Goal: Task Accomplishment & Management: Use online tool/utility

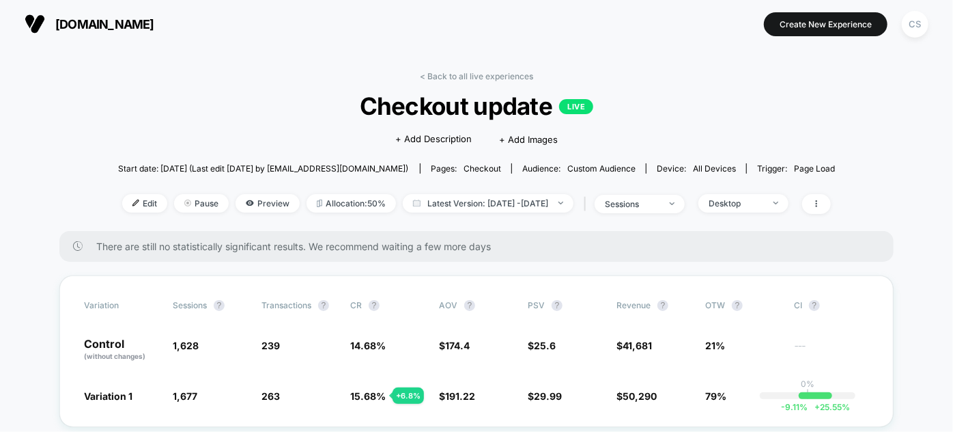
scroll to position [124, 0]
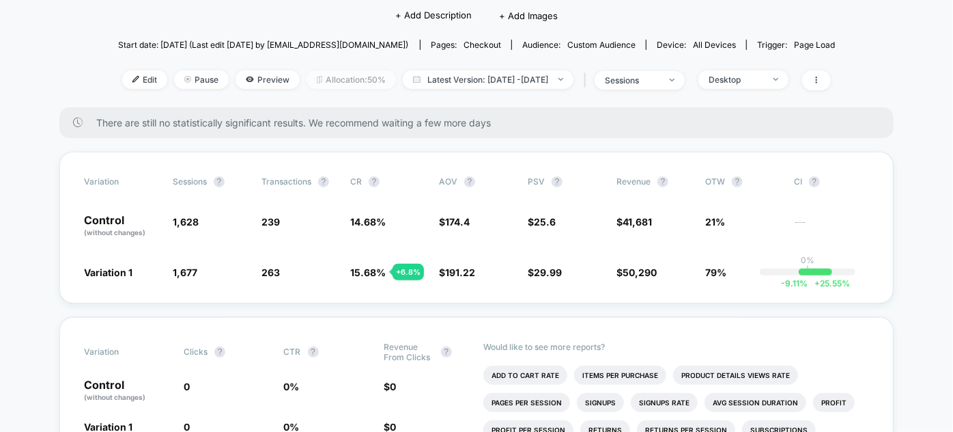
click at [322, 83] on span "Allocation: 50%" at bounding box center [351, 79] width 89 height 18
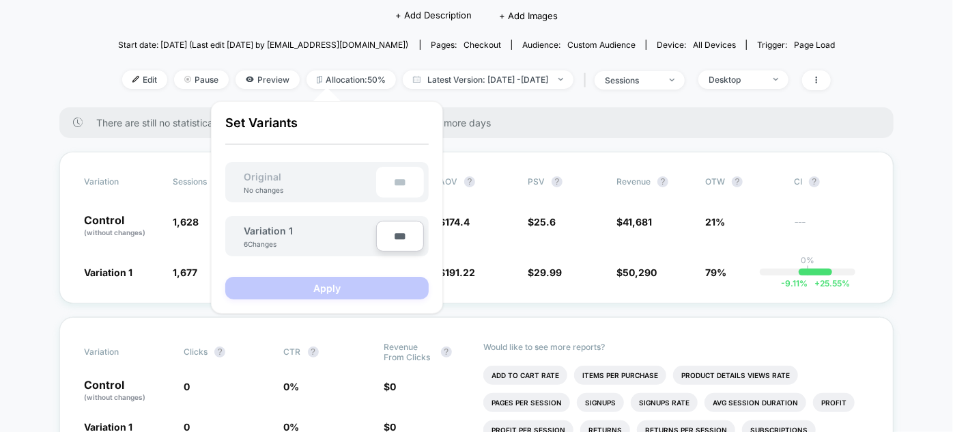
click at [287, 161] on div "Set Variants Original No changes *** Variation 1 6 Changes *** Apply" at bounding box center [326, 207] width 203 height 184
click at [315, 82] on span "Allocation: 50%" at bounding box center [351, 79] width 89 height 18
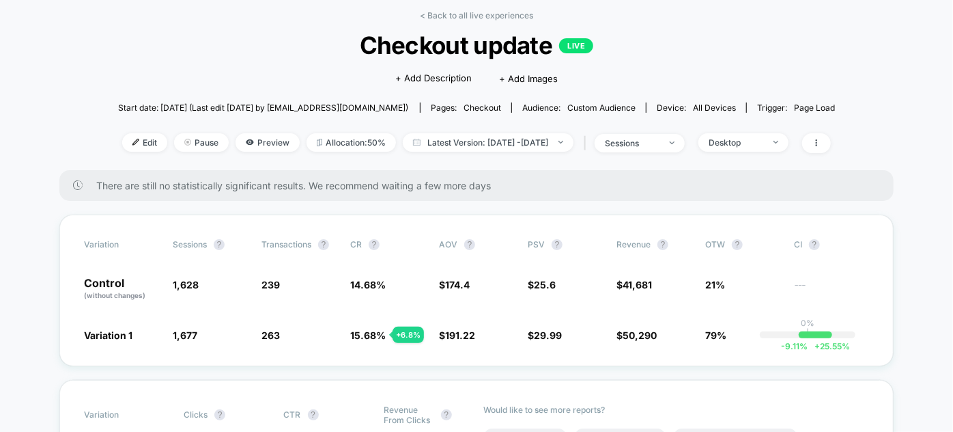
scroll to position [0, 0]
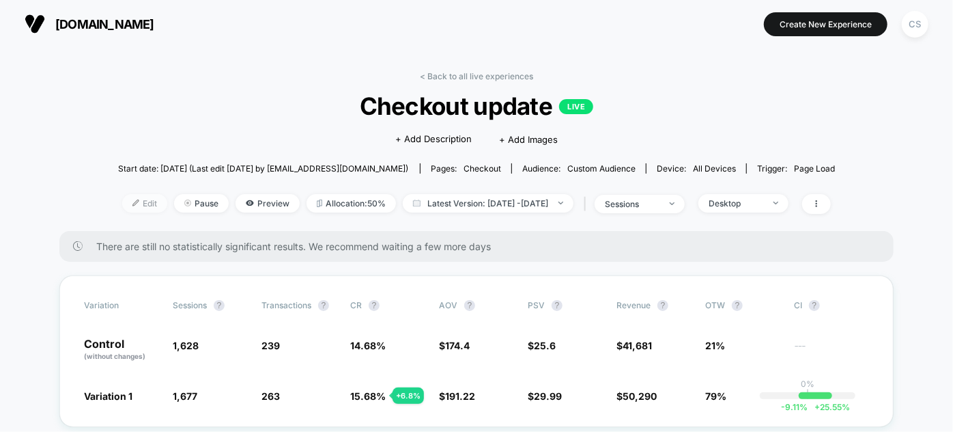
click at [122, 206] on span "Edit" at bounding box center [144, 203] width 45 height 18
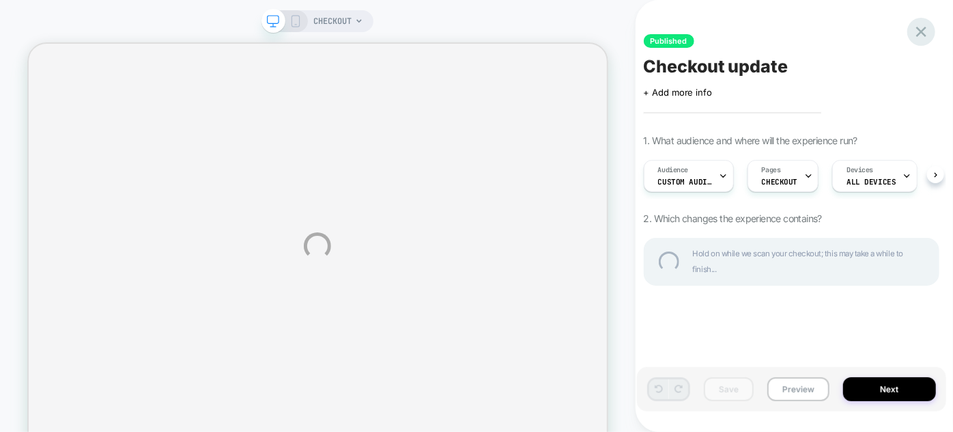
click at [918, 36] on div at bounding box center [921, 32] width 28 height 28
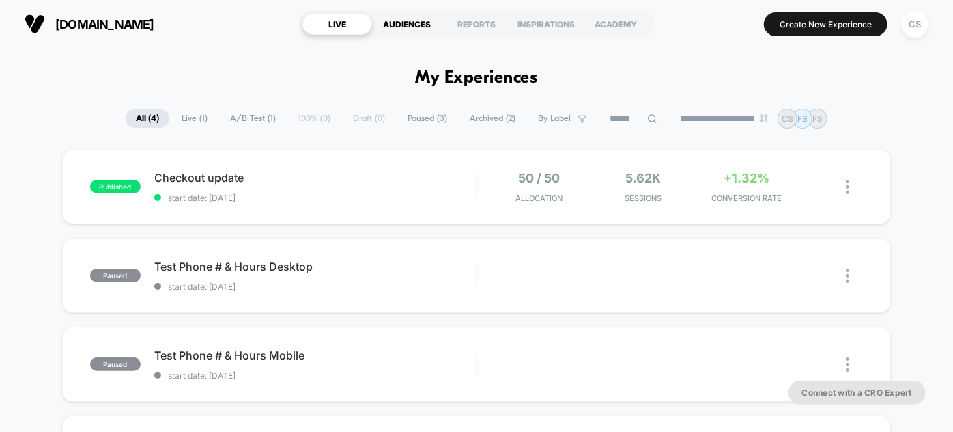
click at [404, 24] on div "AUDIENCES" at bounding box center [407, 24] width 70 height 22
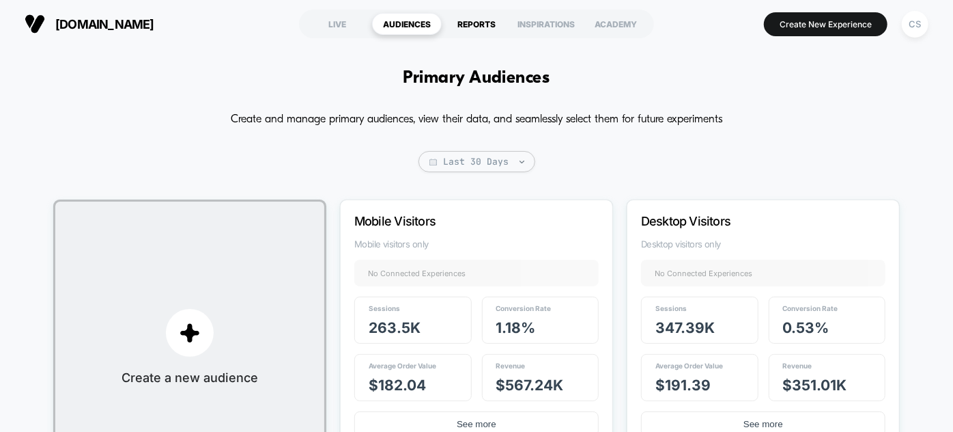
click at [482, 29] on div "REPORTS" at bounding box center [477, 24] width 70 height 22
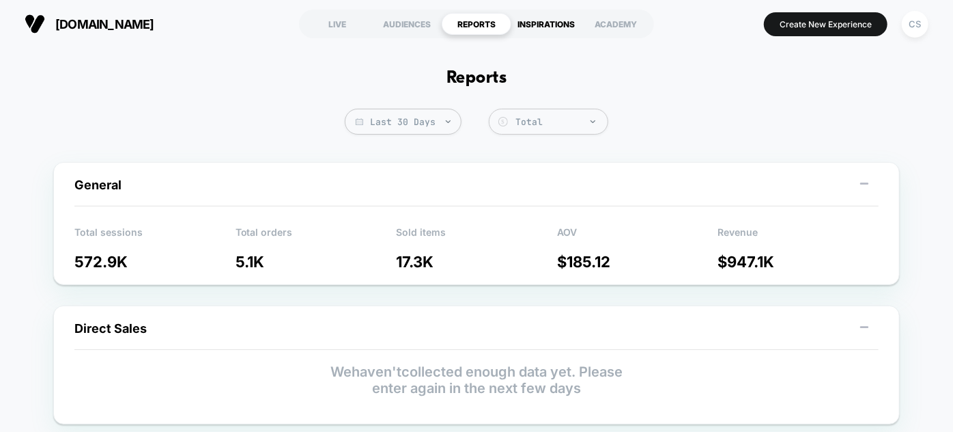
click at [548, 25] on div "INSPIRATIONS" at bounding box center [546, 24] width 70 height 22
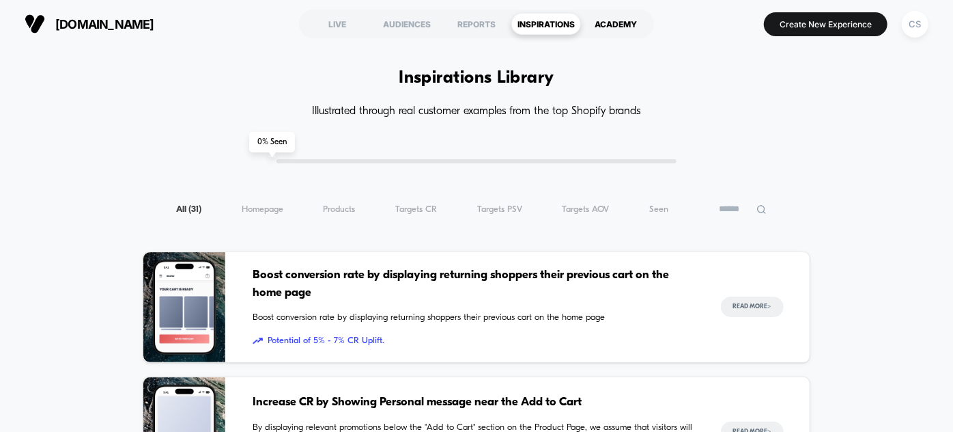
click at [624, 23] on div "ACADEMY" at bounding box center [616, 24] width 70 height 22
click at [340, 23] on div "LIVE" at bounding box center [337, 24] width 70 height 22
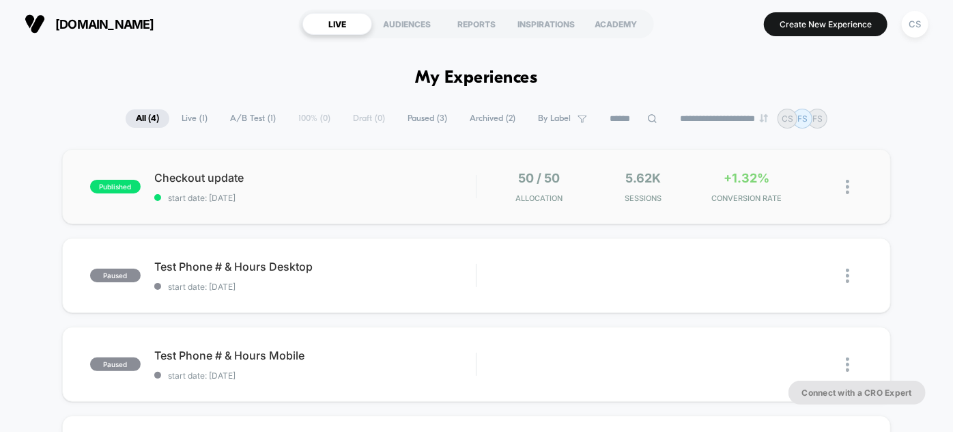
click at [849, 193] on img at bounding box center [847, 187] width 3 height 14
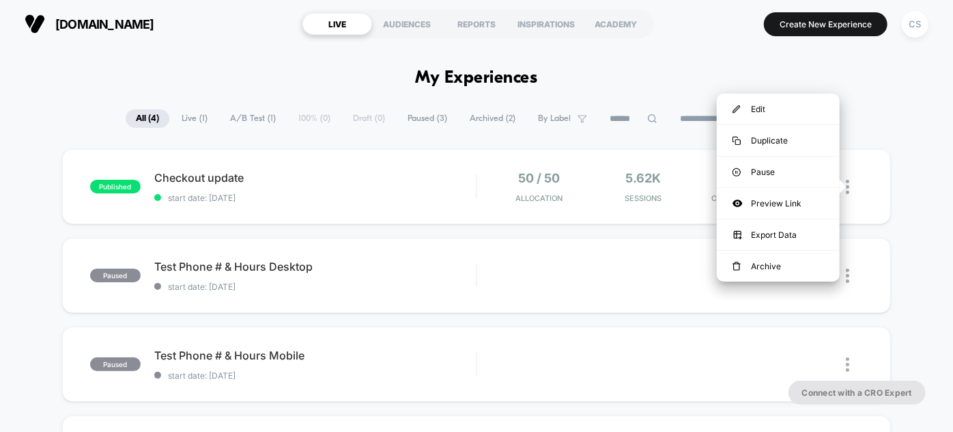
click at [901, 115] on div "**********" at bounding box center [476, 119] width 953 height 20
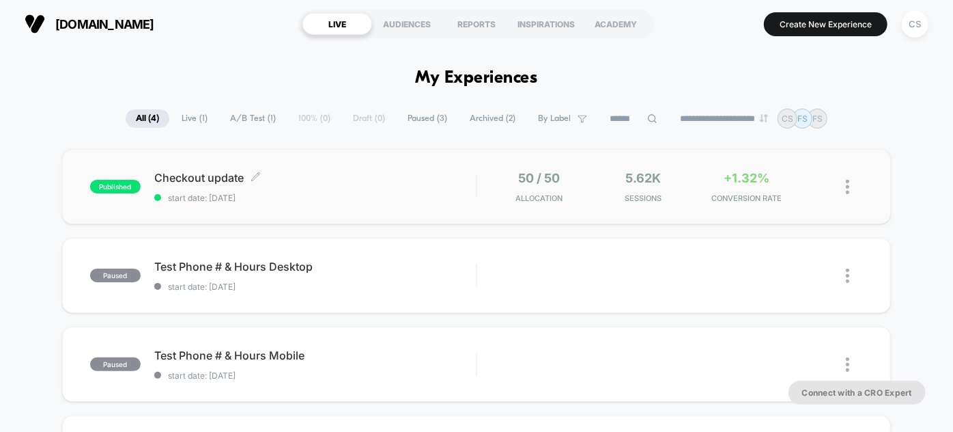
click at [412, 193] on span "start date: [DATE]" at bounding box center [315, 198] width 322 height 10
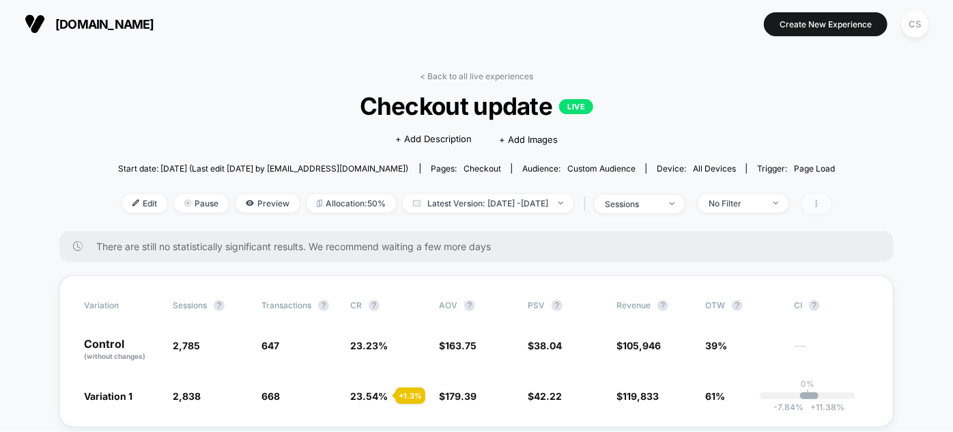
click at [821, 205] on icon at bounding box center [816, 203] width 8 height 8
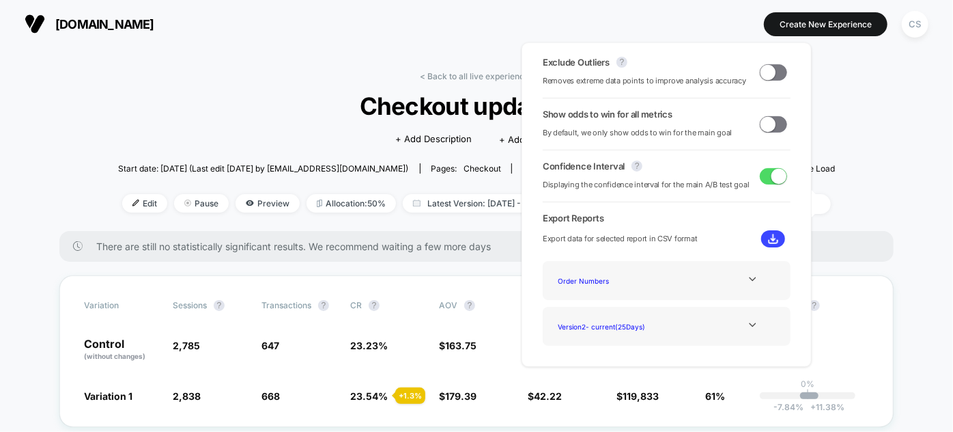
click at [269, 105] on span "Checkout update LIVE" at bounding box center [476, 105] width 645 height 29
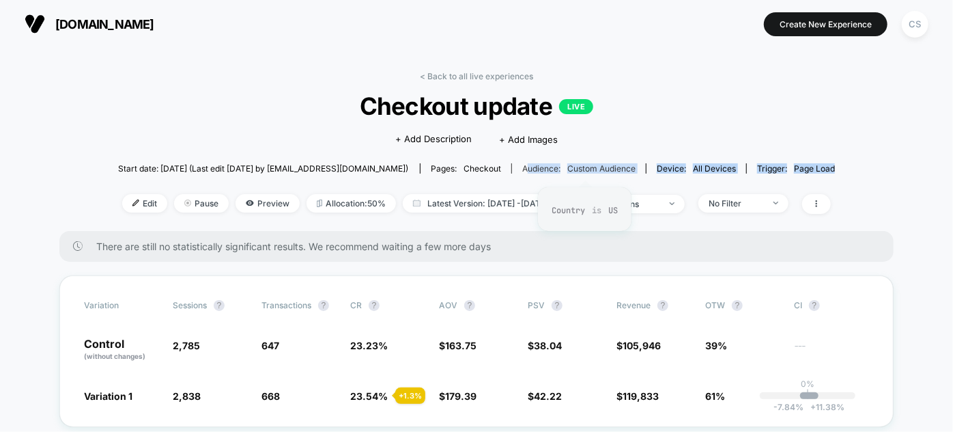
drag, startPoint x: 859, startPoint y: 169, endPoint x: 533, endPoint y: 169, distance: 325.7
click at [584, 169] on span "Custom Audience" at bounding box center [601, 168] width 68 height 10
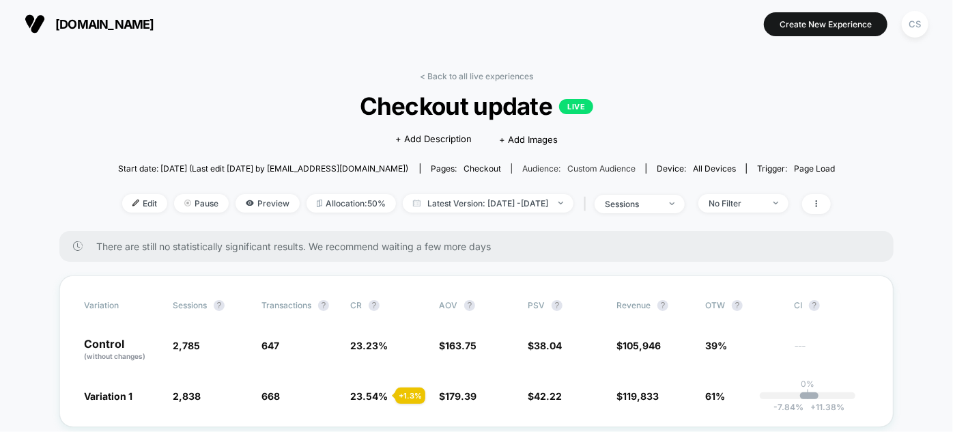
click at [618, 168] on span "Custom Audience" at bounding box center [601, 168] width 68 height 10
click at [543, 168] on div "Audience: Custom Audience" at bounding box center [578, 168] width 113 height 10
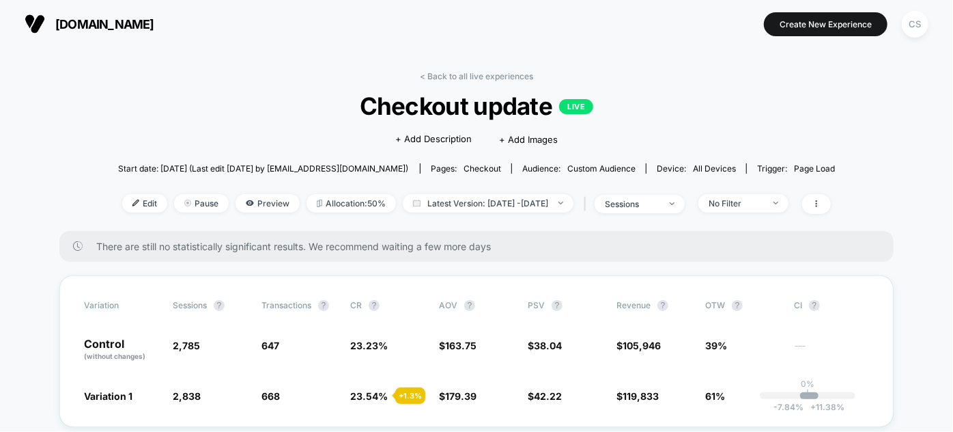
click at [492, 167] on span "checkout" at bounding box center [483, 168] width 38 height 10
click at [716, 167] on span "all devices" at bounding box center [714, 168] width 43 height 10
click at [815, 167] on span "Page Load" at bounding box center [814, 168] width 41 height 10
click at [849, 23] on button "Create New Experience" at bounding box center [826, 24] width 124 height 24
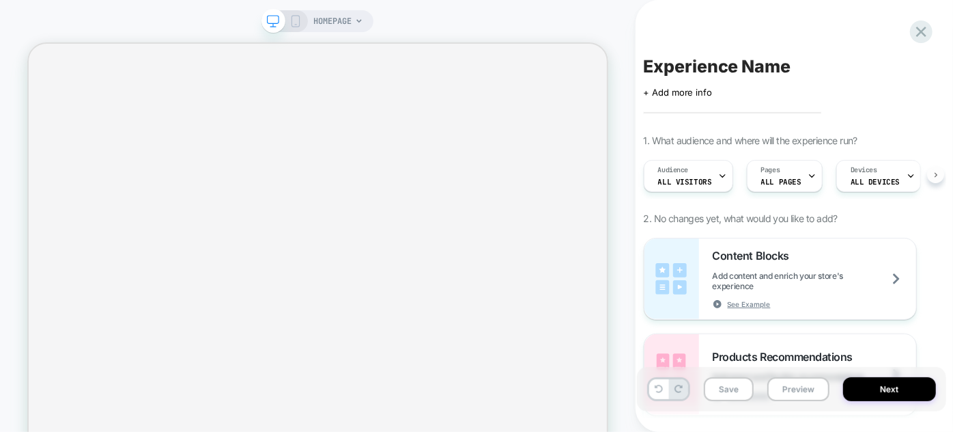
click at [935, 175] on icon at bounding box center [935, 174] width 3 height 5
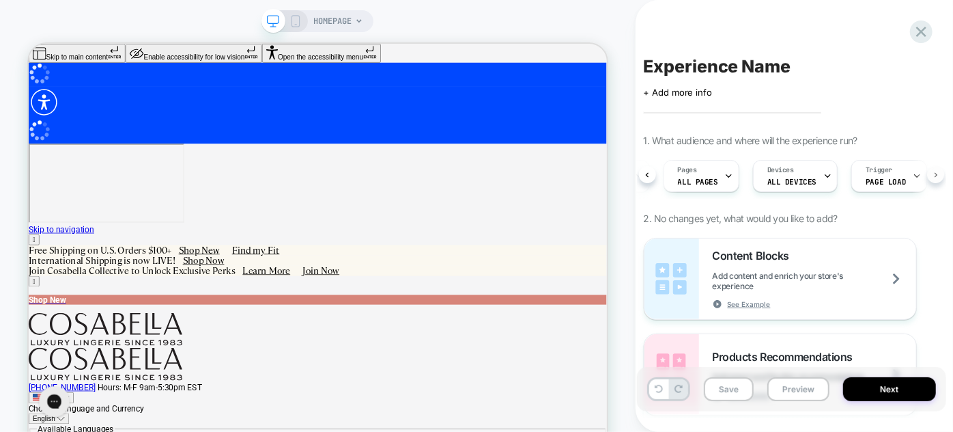
scroll to position [0, 87]
click at [935, 175] on div "Audience All Visitors Pages ALL PAGES Devices ALL DEVICES Trigger Page Load" at bounding box center [792, 176] width 296 height 46
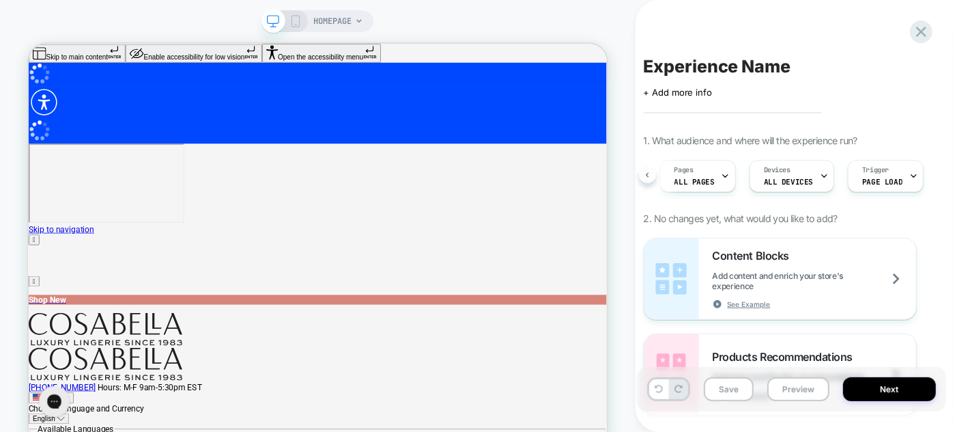
click at [642, 180] on button at bounding box center [647, 174] width 17 height 17
click at [644, 180] on div "Audience All Visitors Pages ALL PAGES Devices ALL DEVICES Trigger Page Load" at bounding box center [792, 176] width 296 height 46
click at [713, 174] on icon at bounding box center [717, 175] width 9 height 9
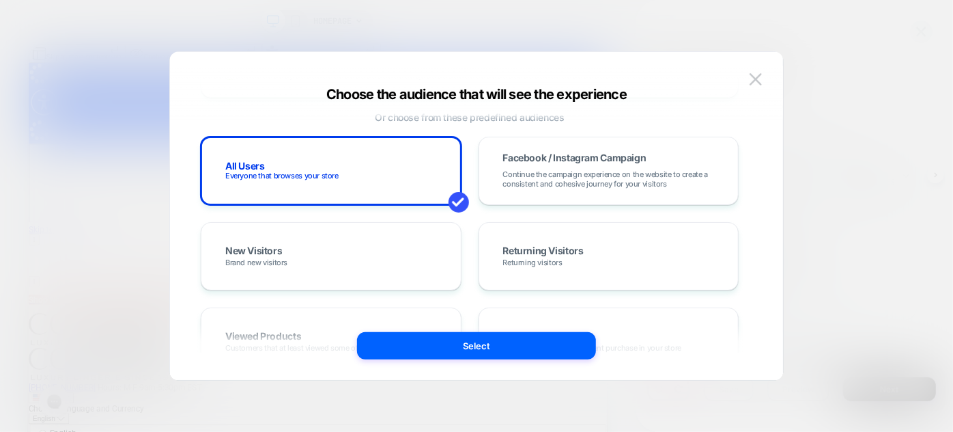
scroll to position [0, 0]
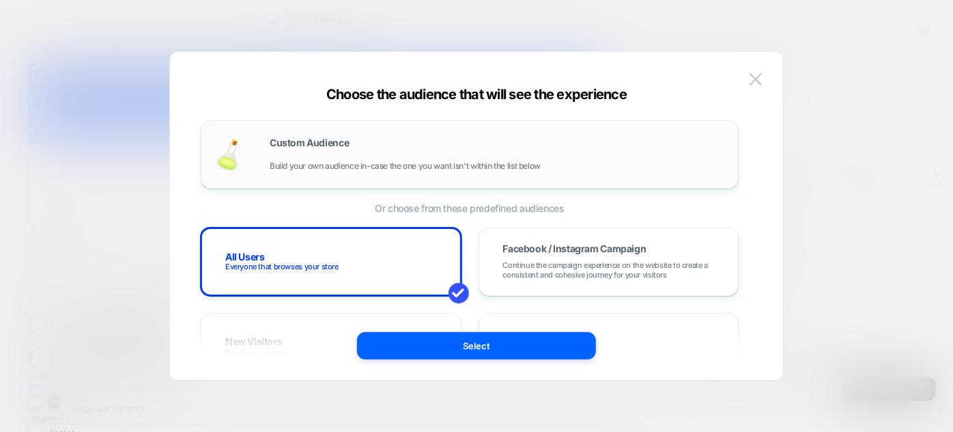
click at [302, 140] on span "Custom Audience" at bounding box center [309, 143] width 79 height 10
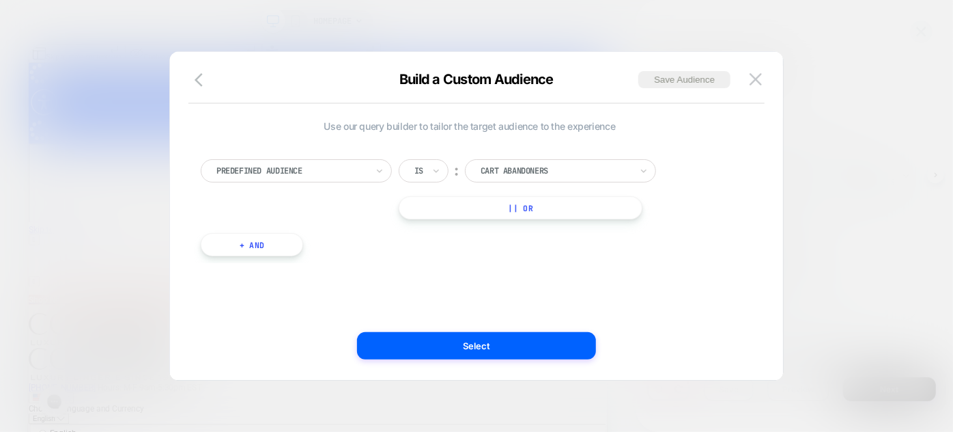
click at [305, 173] on div at bounding box center [291, 171] width 150 height 12
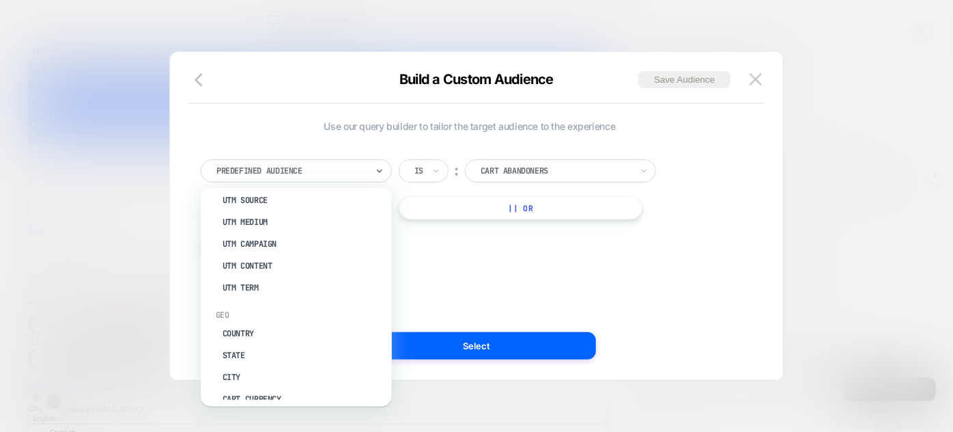
scroll to position [639, 0]
click at [719, 231] on div "option UTM Campaign focused, 27 of 33. 33 results available. Use Up and Down to…" at bounding box center [470, 201] width 552 height 124
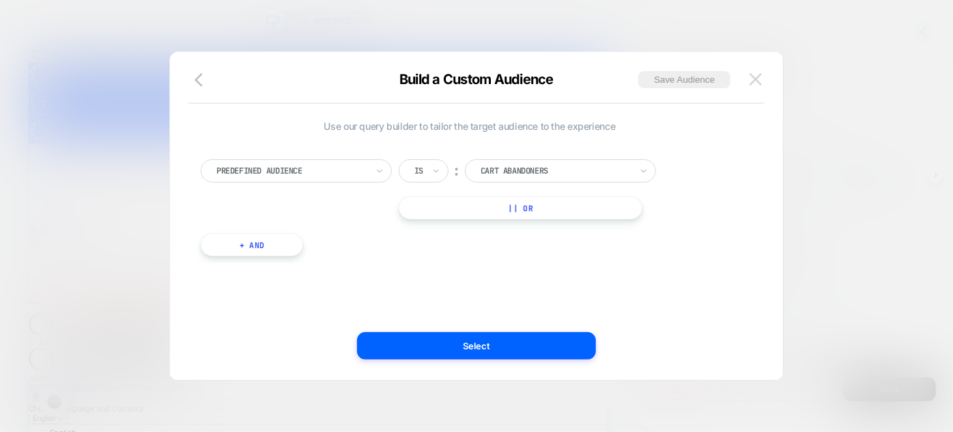
click at [754, 79] on img at bounding box center [756, 79] width 12 height 12
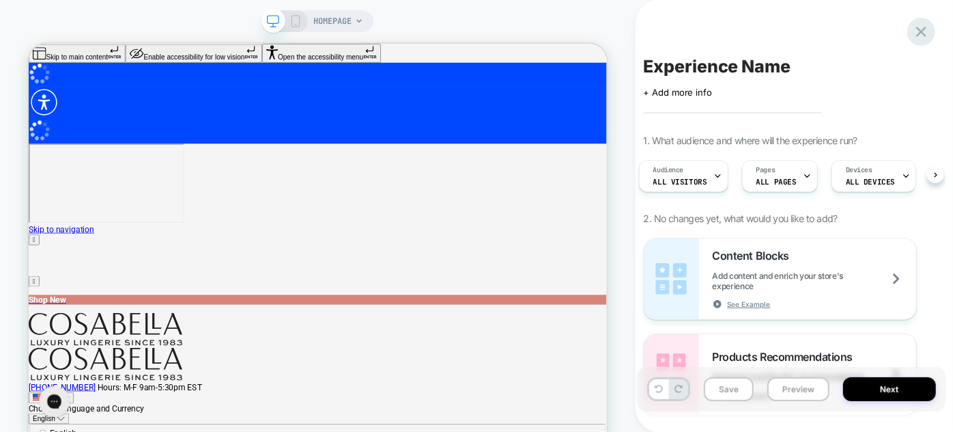
click at [922, 28] on icon at bounding box center [921, 32] width 18 height 18
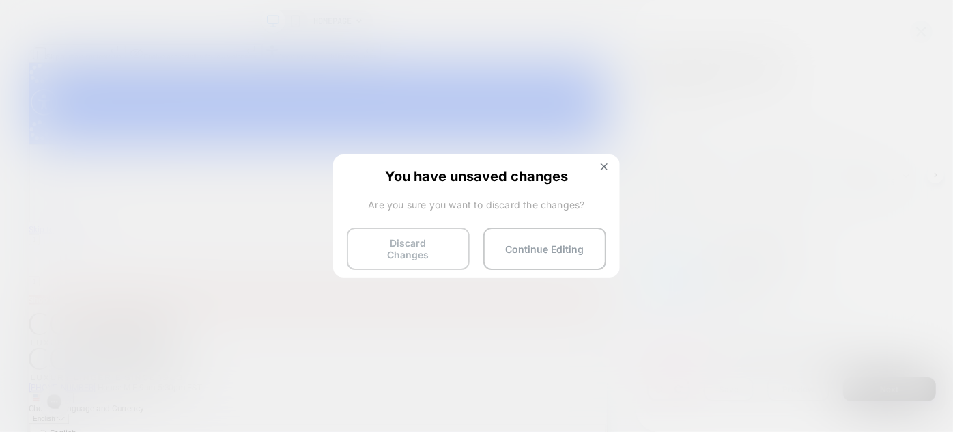
drag, startPoint x: 442, startPoint y: 243, endPoint x: 406, endPoint y: 250, distance: 36.8
click at [440, 243] on button "Discard Changes" at bounding box center [408, 248] width 123 height 42
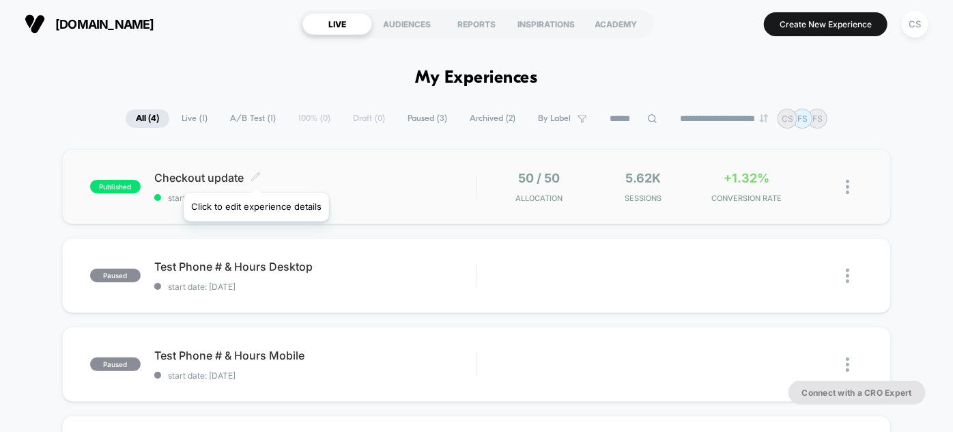
click at [255, 175] on icon at bounding box center [256, 176] width 10 height 10
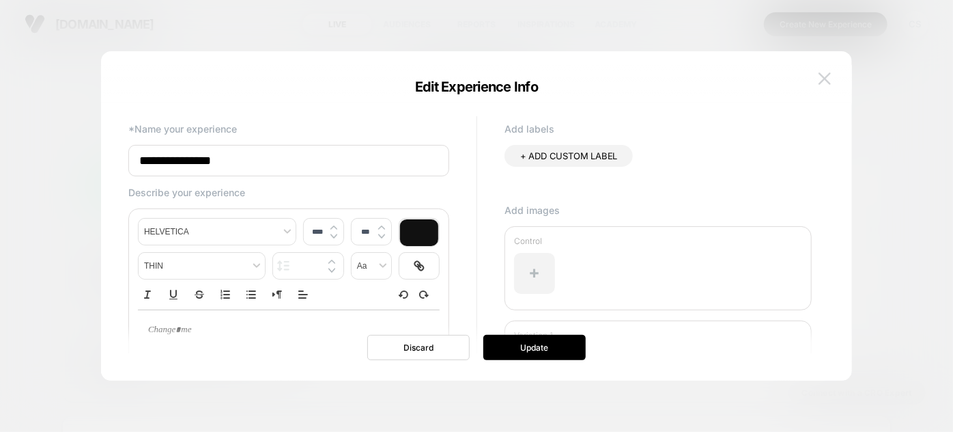
click at [822, 78] on img at bounding box center [825, 78] width 12 height 12
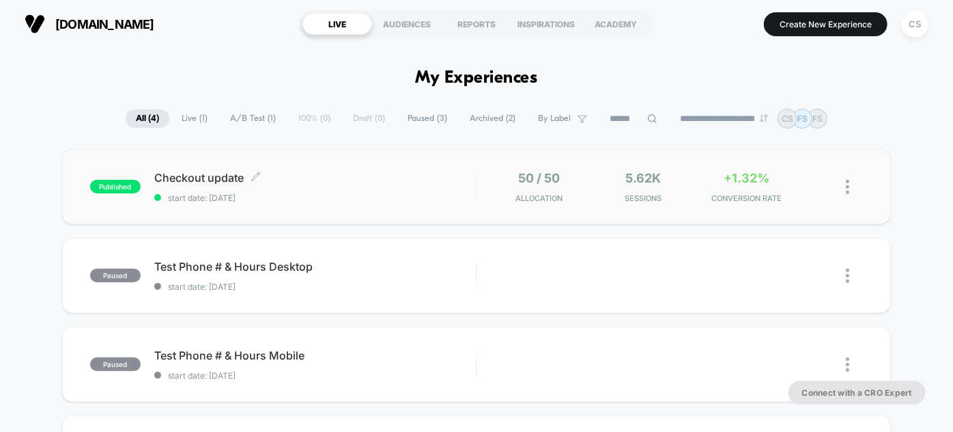
click at [385, 180] on span "Checkout update Click to edit experience details" at bounding box center [315, 178] width 322 height 14
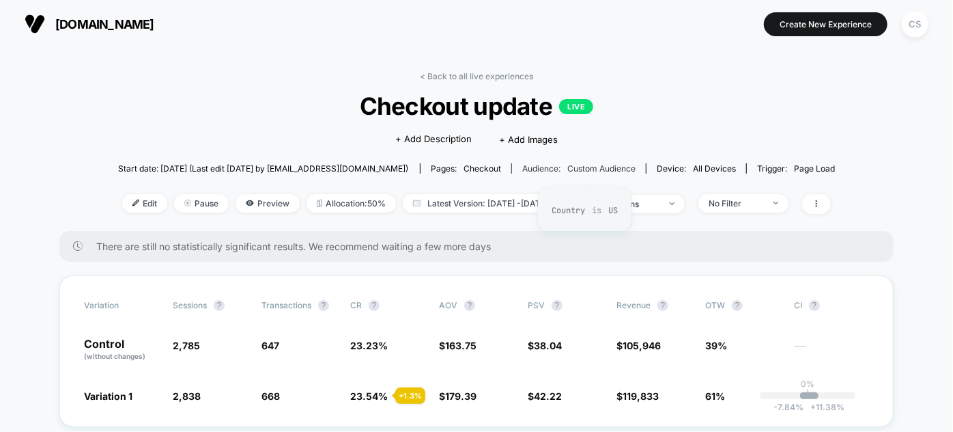
click at [628, 167] on span "Custom Audience" at bounding box center [601, 168] width 68 height 10
click at [918, 28] on div "CS" at bounding box center [915, 24] width 27 height 27
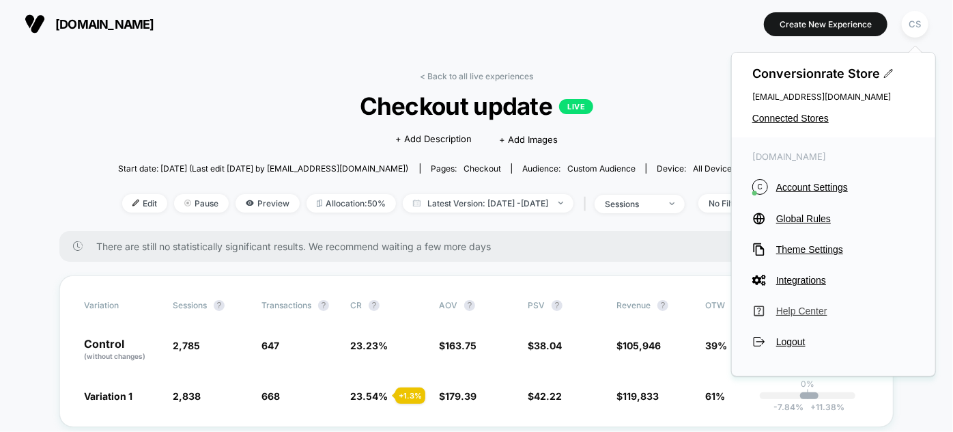
click at [814, 313] on span "Help Center" at bounding box center [845, 310] width 139 height 11
